Goal: Check status: Check status

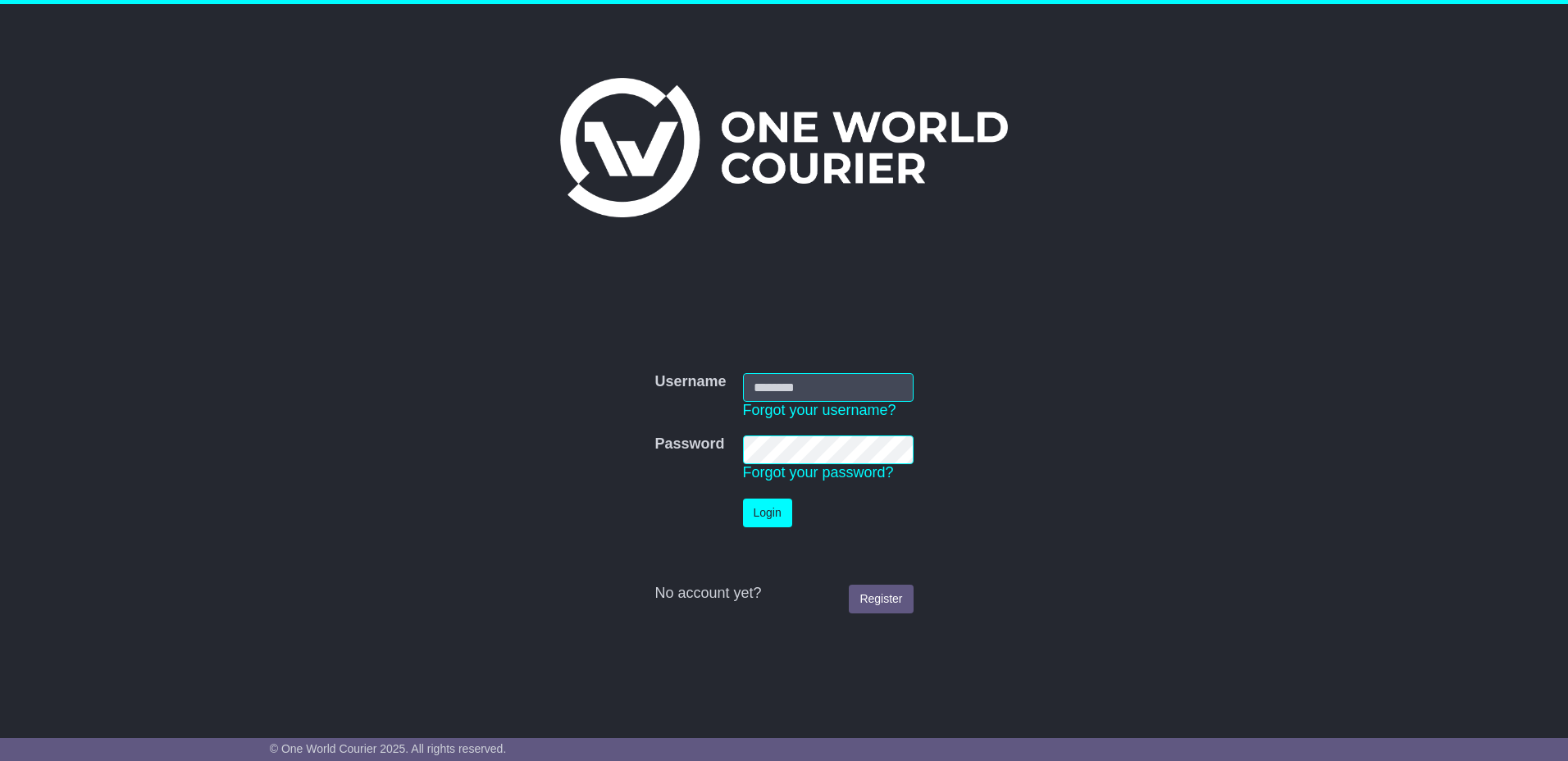
type input "**********"
click at [775, 517] on button "Login" at bounding box center [767, 513] width 49 height 29
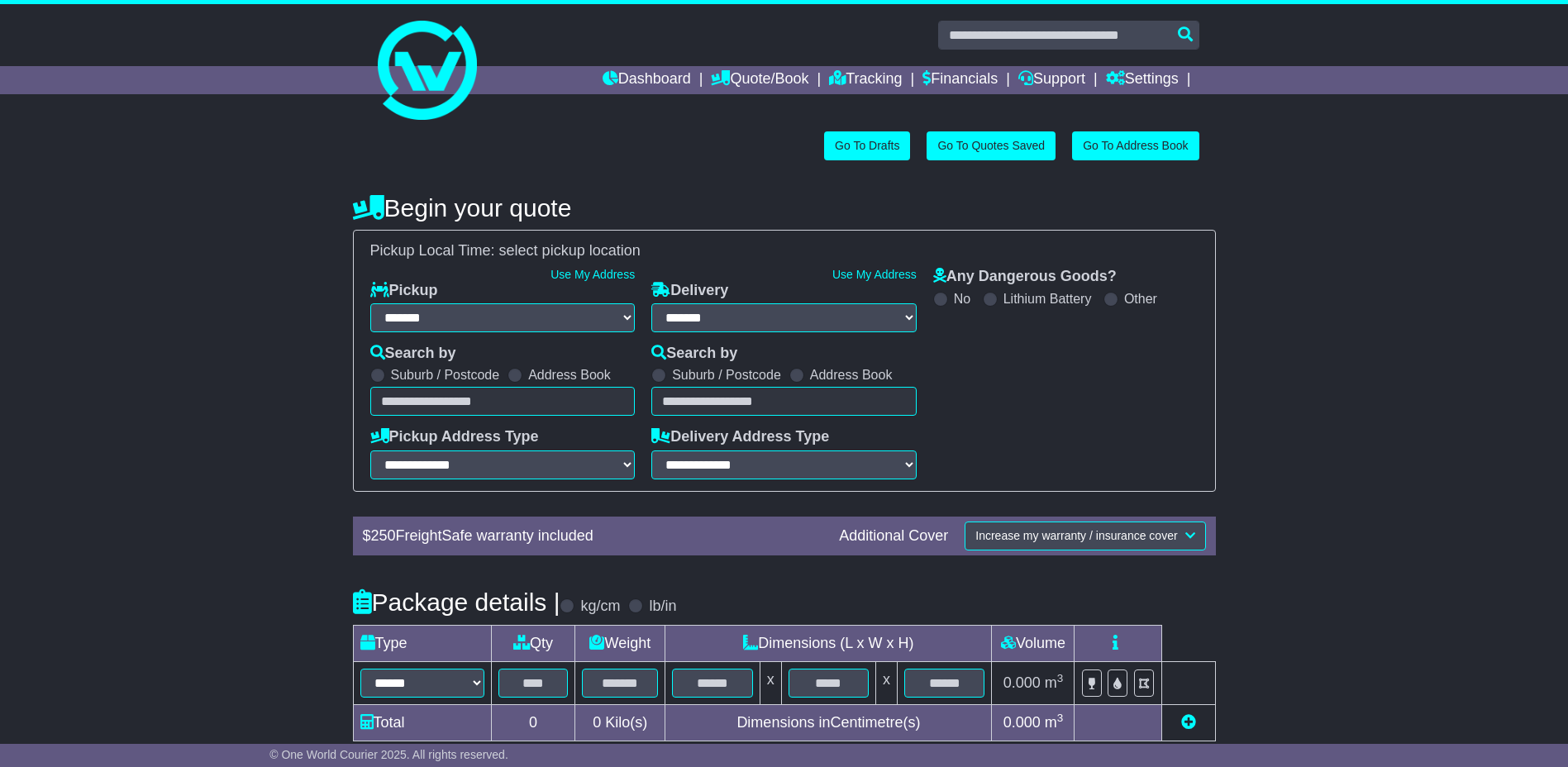
select select "**"
click at [1061, 80] on link "Support" at bounding box center [1051, 80] width 67 height 28
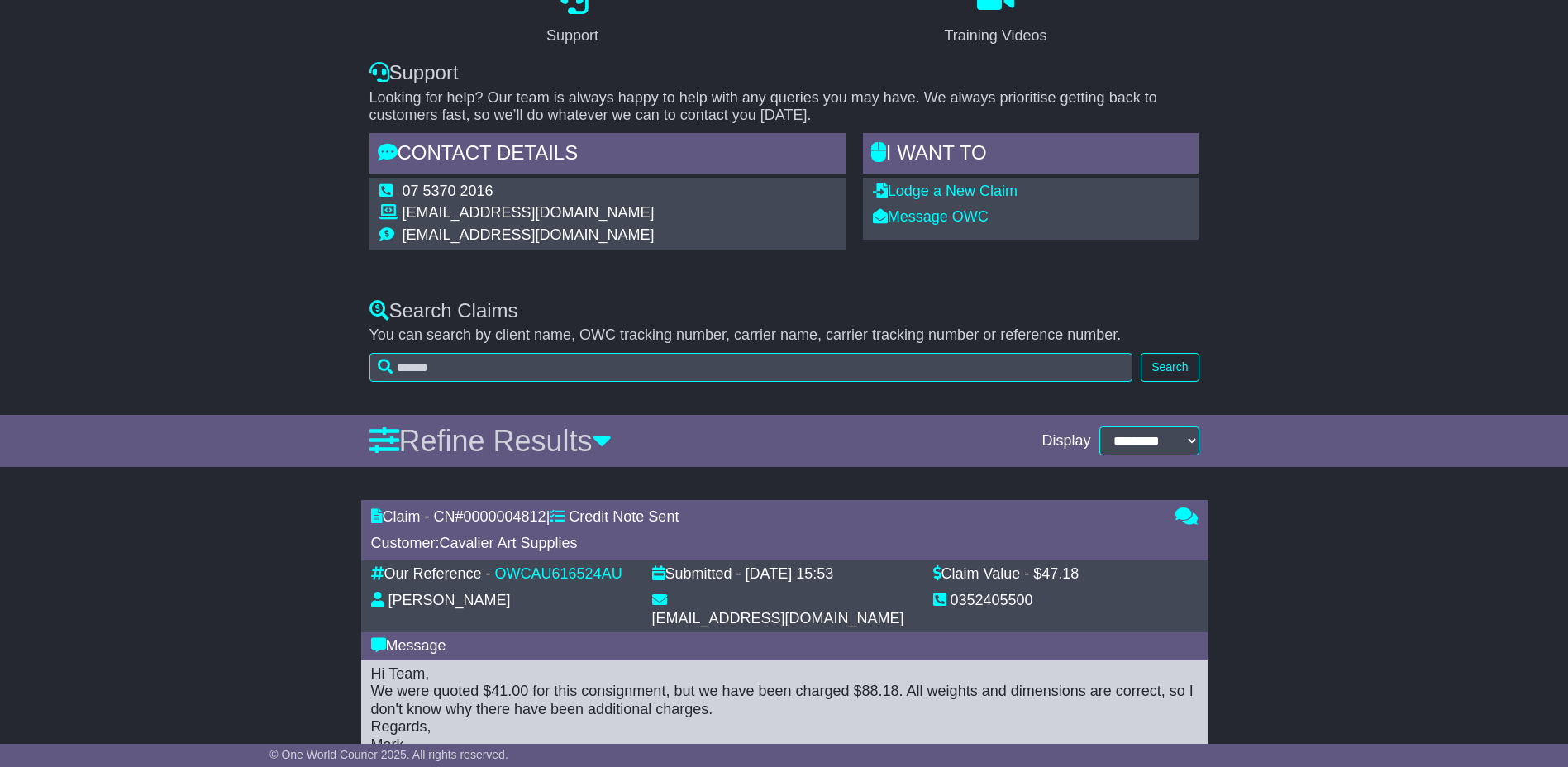
scroll to position [165, 0]
click at [1165, 433] on select "**********" at bounding box center [1149, 440] width 100 height 29
click at [1165, 434] on select "**********" at bounding box center [1149, 440] width 100 height 29
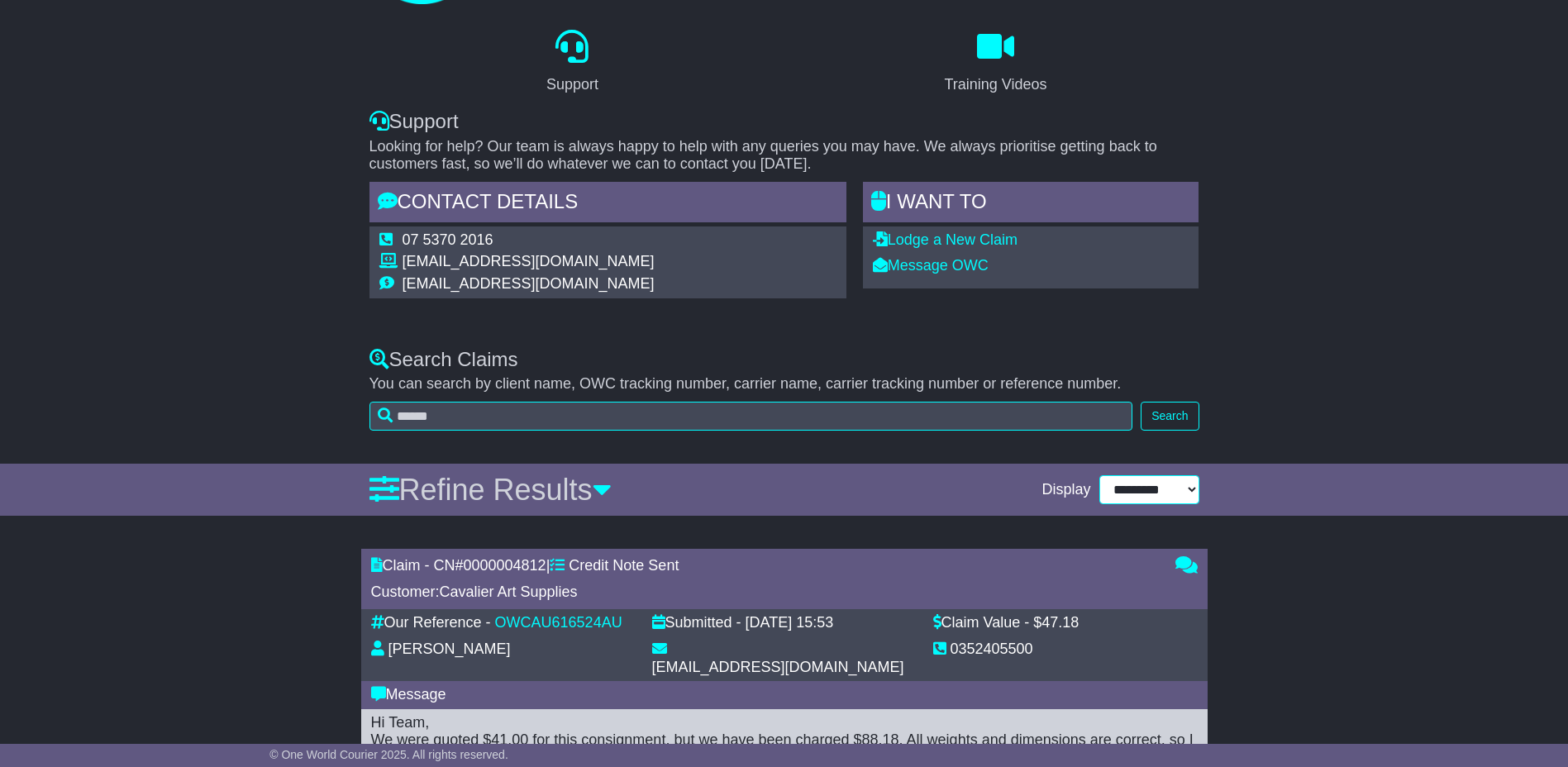
scroll to position [0, 0]
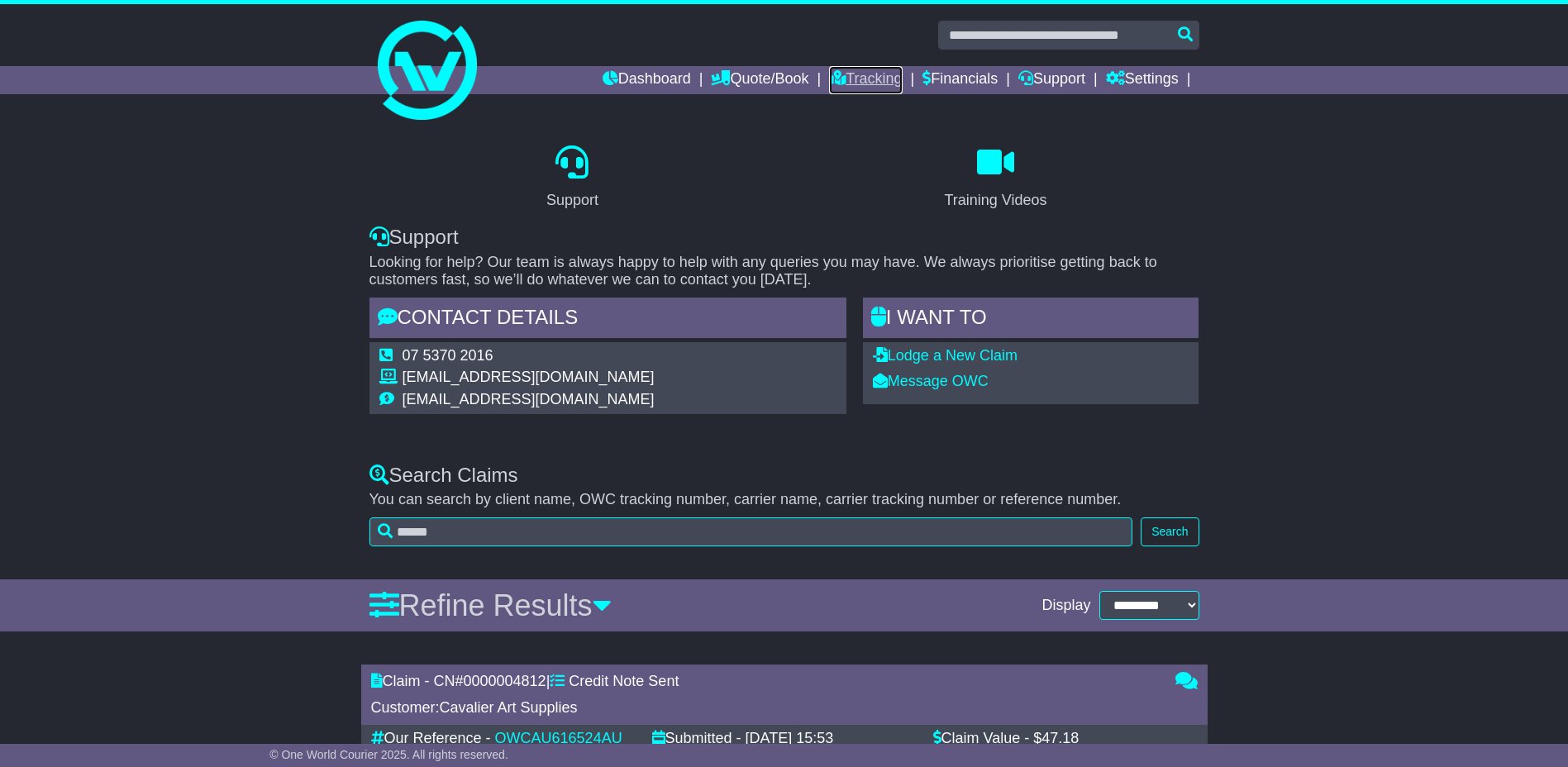
click at [862, 70] on link "Tracking" at bounding box center [865, 80] width 73 height 28
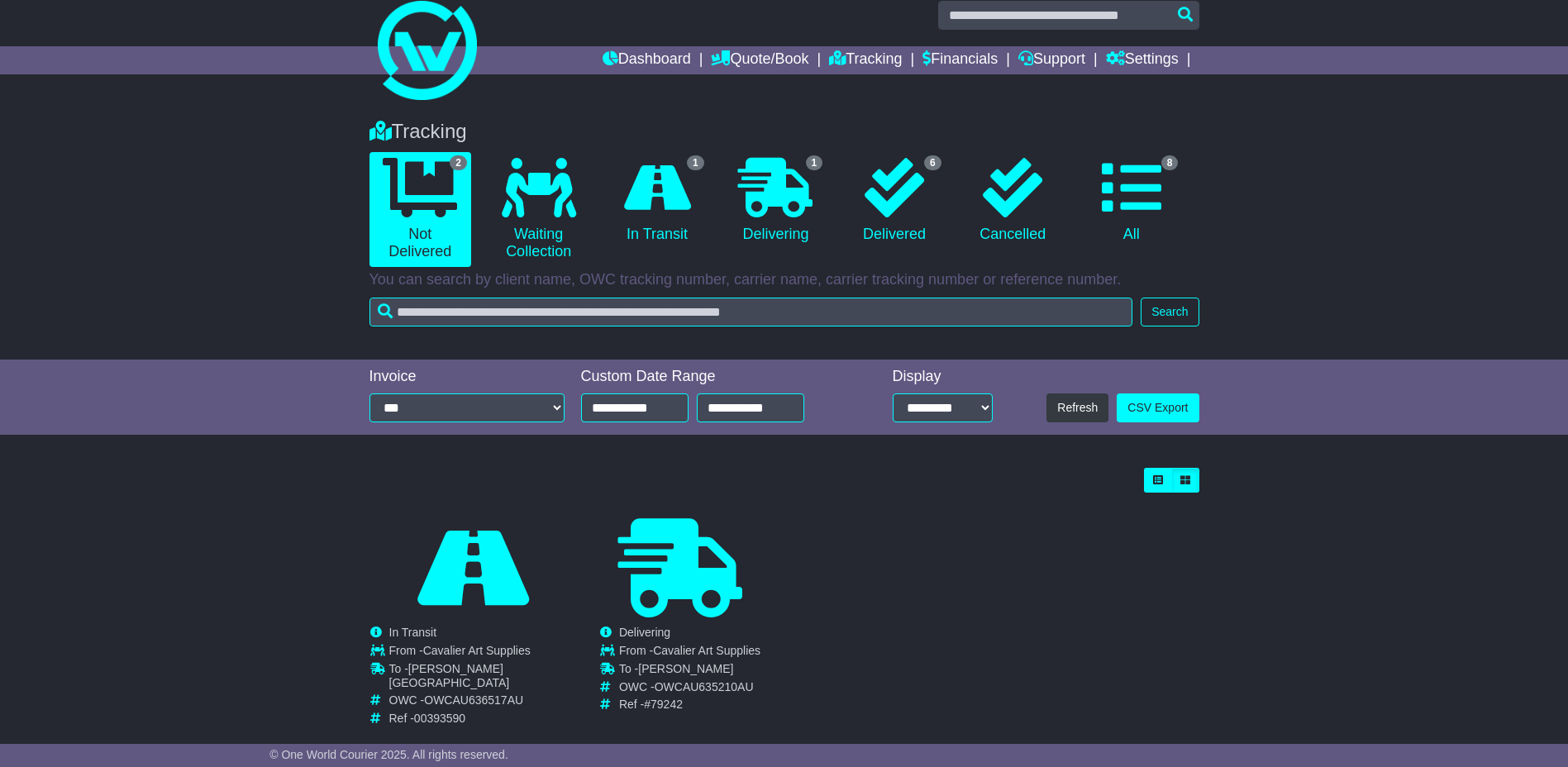
scroll to position [36, 0]
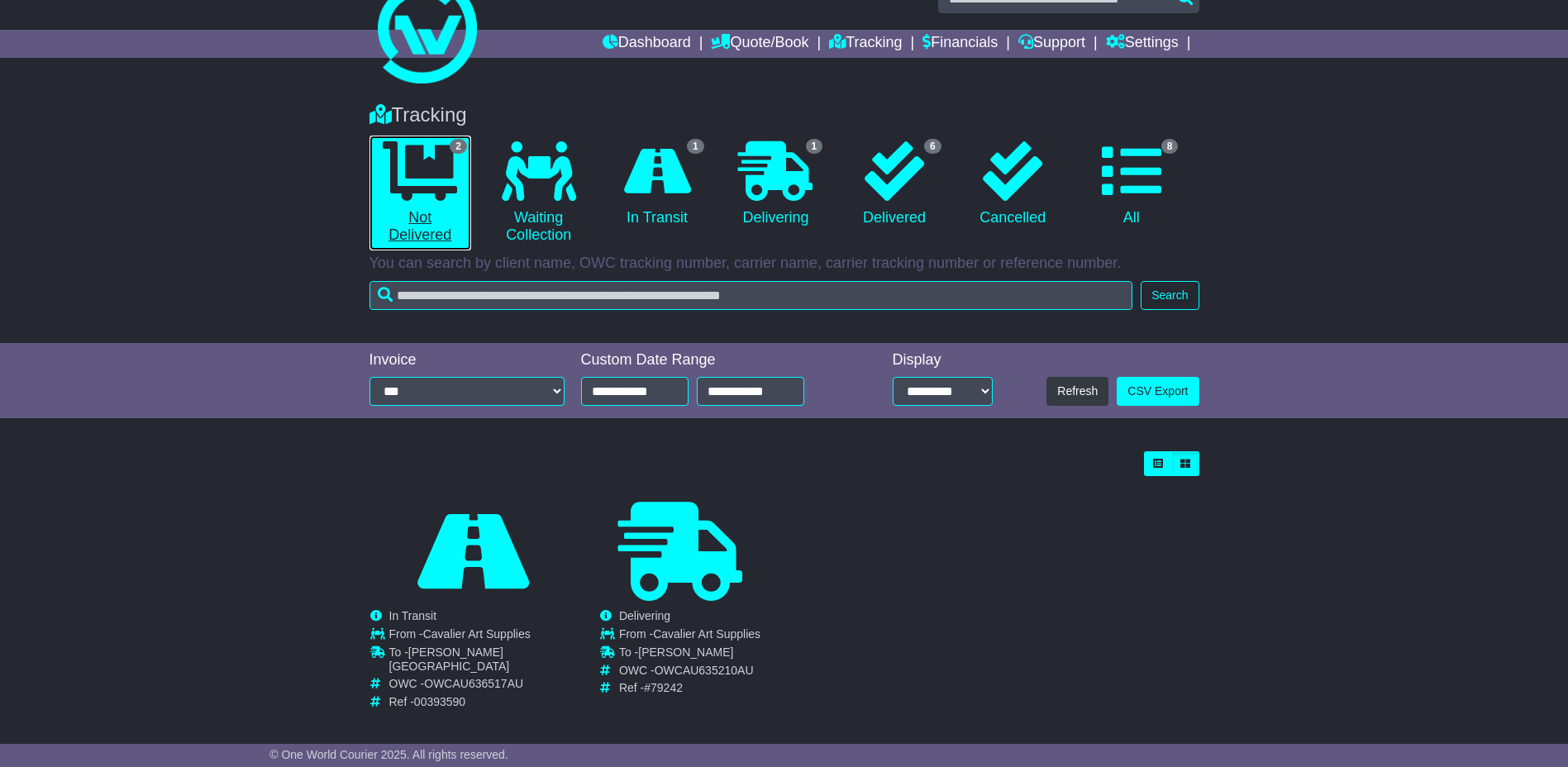
click at [431, 192] on icon at bounding box center [420, 170] width 75 height 59
click at [425, 224] on link "2 Not Delivered" at bounding box center [420, 192] width 102 height 115
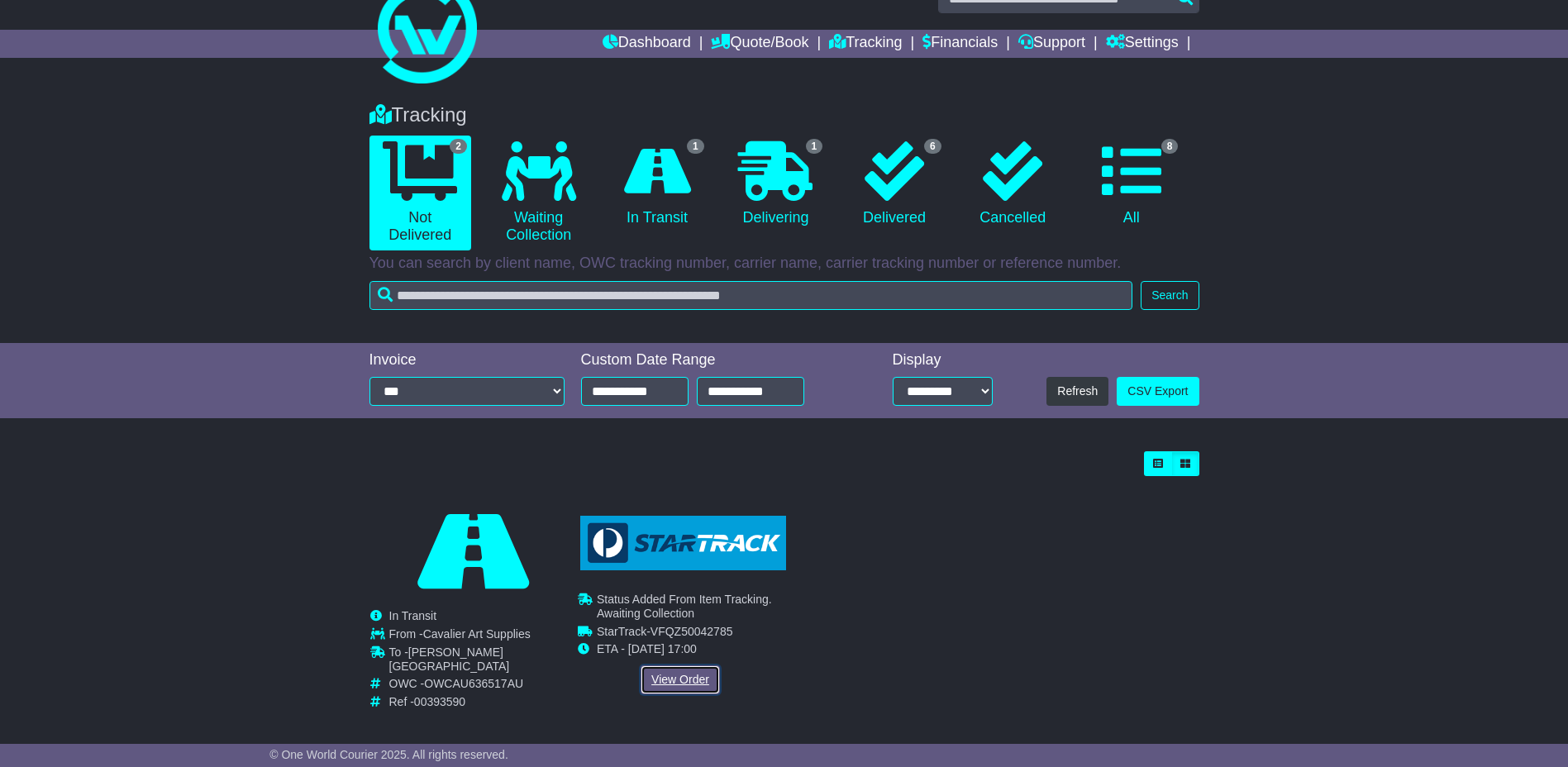
click at [695, 680] on link "View Order" at bounding box center [680, 680] width 80 height 29
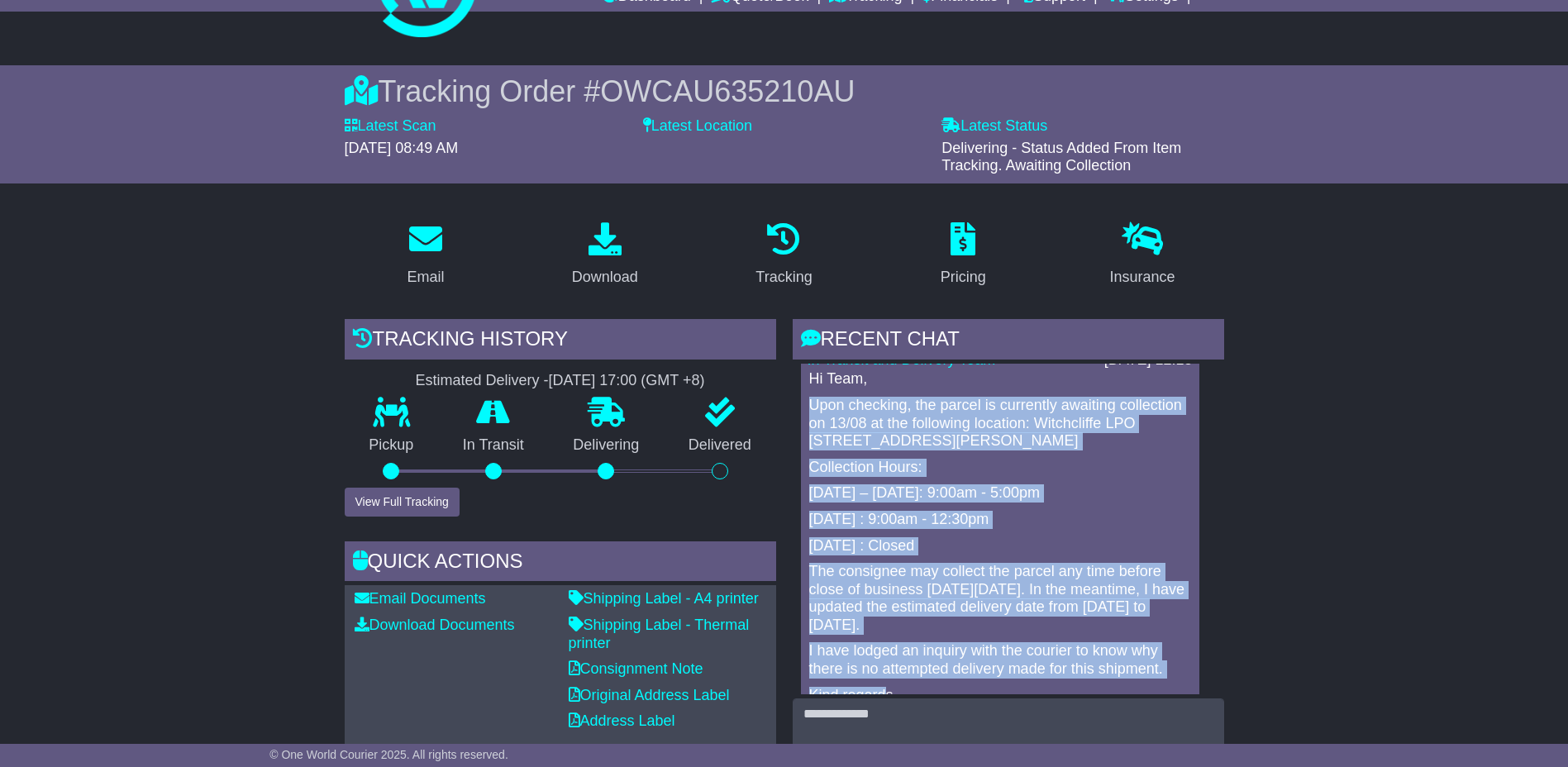
scroll to position [79, 0]
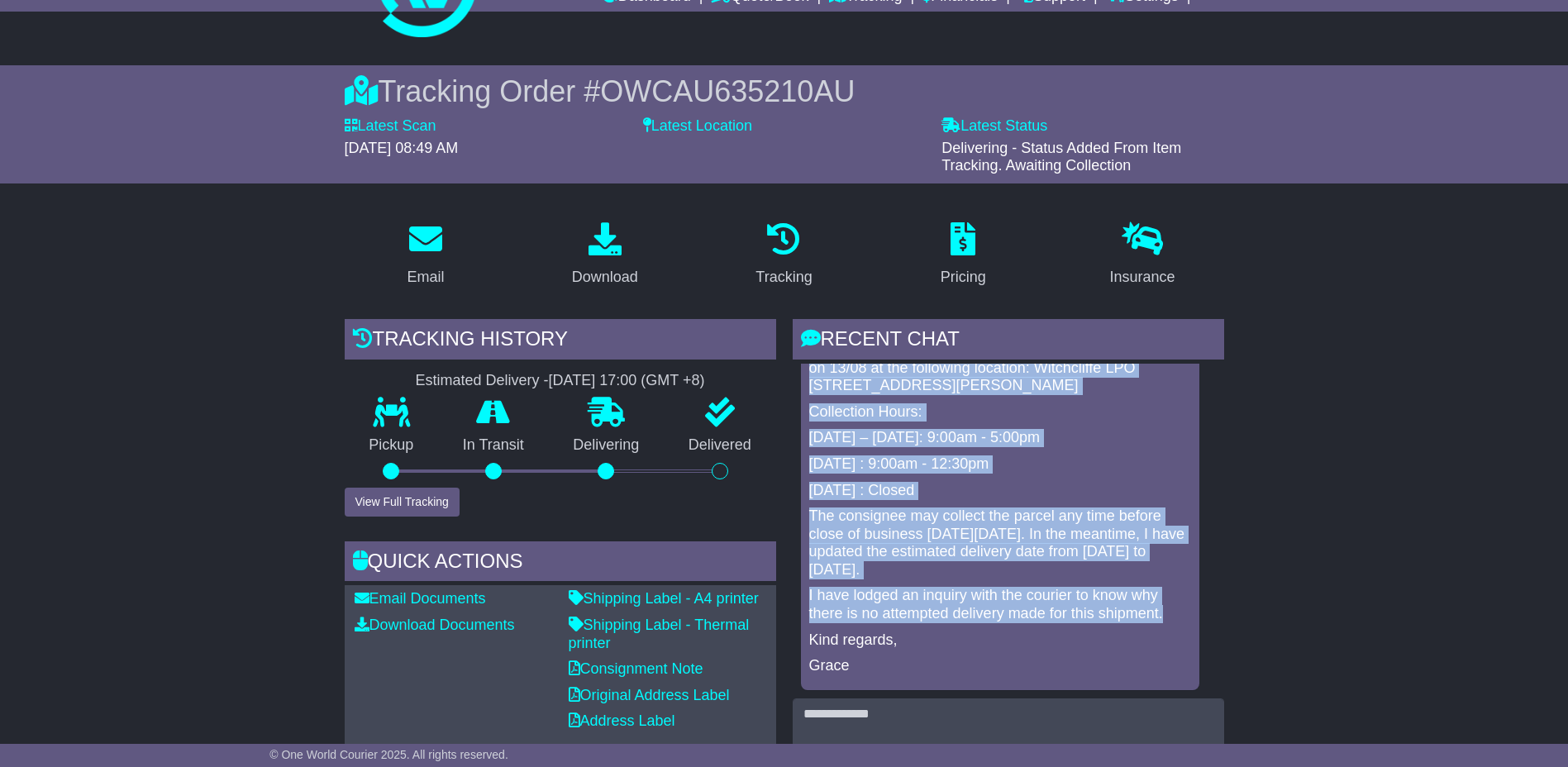
drag, startPoint x: 810, startPoint y: 425, endPoint x: 1190, endPoint y: 608, distance: 421.8
click at [1190, 608] on div "In Transit and Delivery Team [DATE] 12:18 Hi Team, Upon checking, the parcel is…" at bounding box center [1000, 490] width 399 height 401
copy div "Upon checking, the parcel is currently awaiting collection on 13/08 at the foll…"
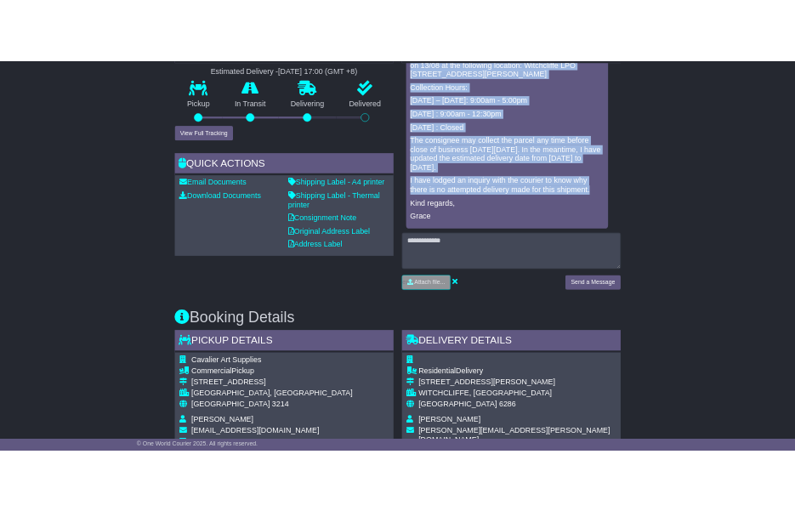
scroll to position [510, 0]
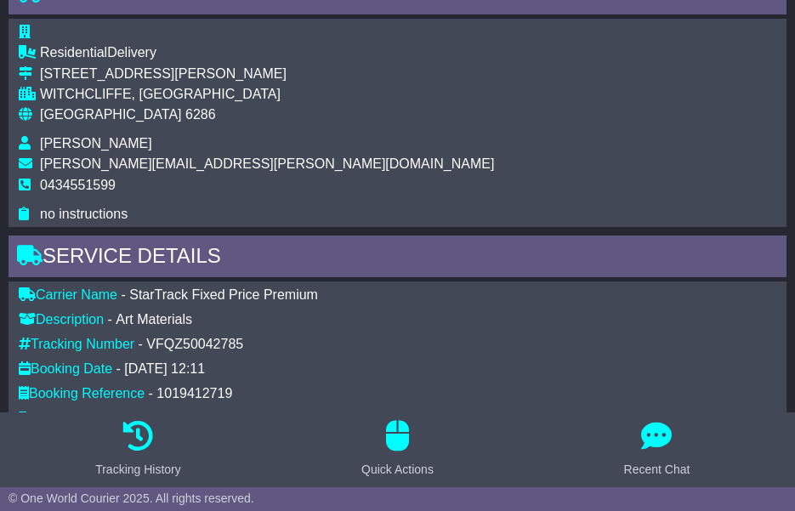
scroll to position [1105, 0]
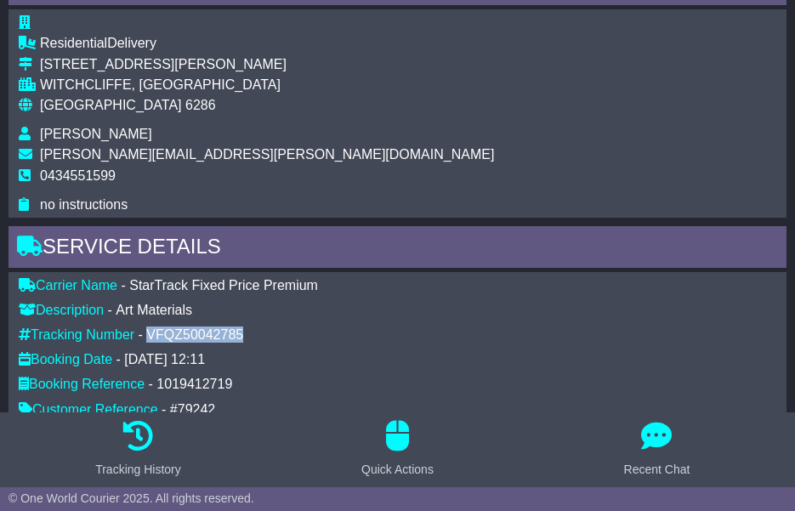
drag, startPoint x: 263, startPoint y: 335, endPoint x: 150, endPoint y: 338, distance: 113.1
click at [150, 338] on div "Tracking Number - VFQZ50042785" at bounding box center [397, 334] width 774 height 16
copy div "VFQZ50042785"
